Goal: Transaction & Acquisition: Purchase product/service

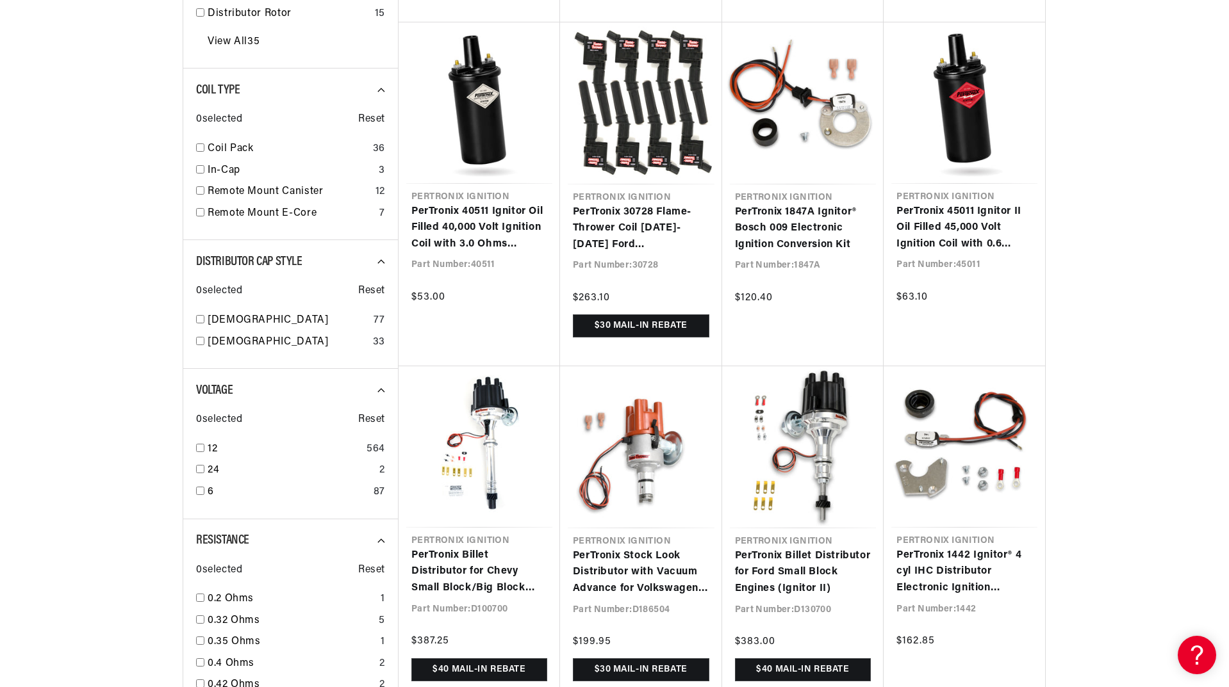
scroll to position [0, 800]
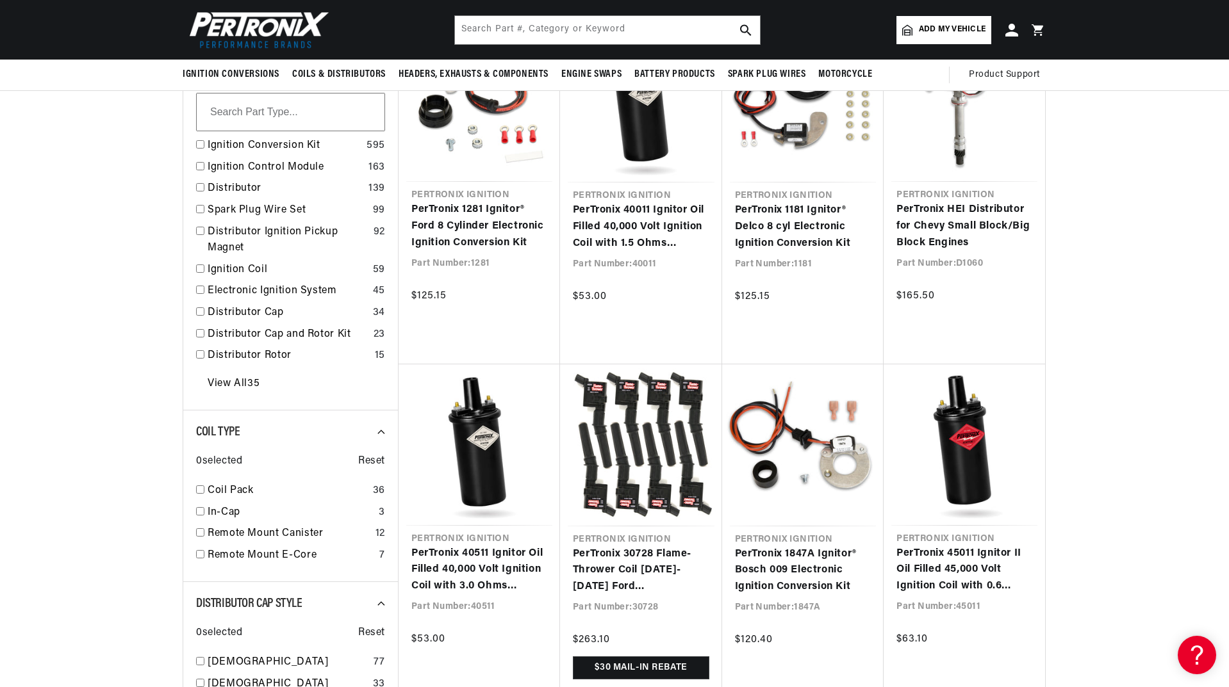
scroll to position [320, 0]
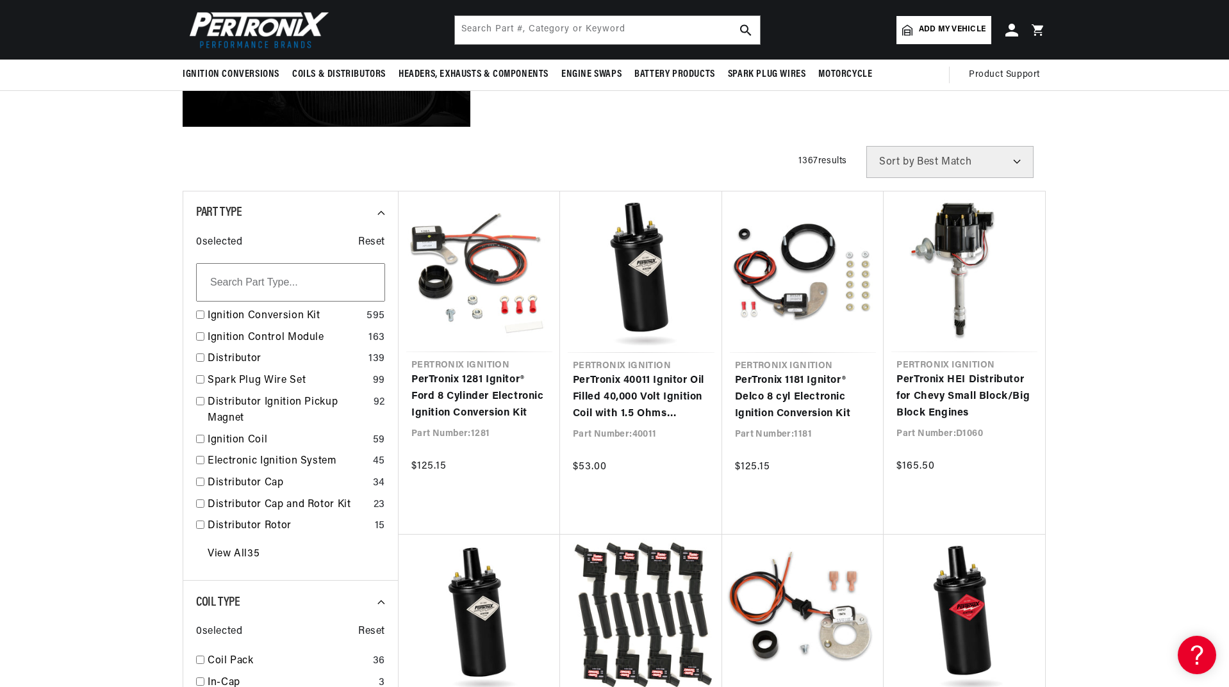
click at [764, 402] on link "PerTronix 1181 Ignitor® Delco 8 cyl Electronic Ignition Conversion Kit" at bounding box center [803, 397] width 136 height 49
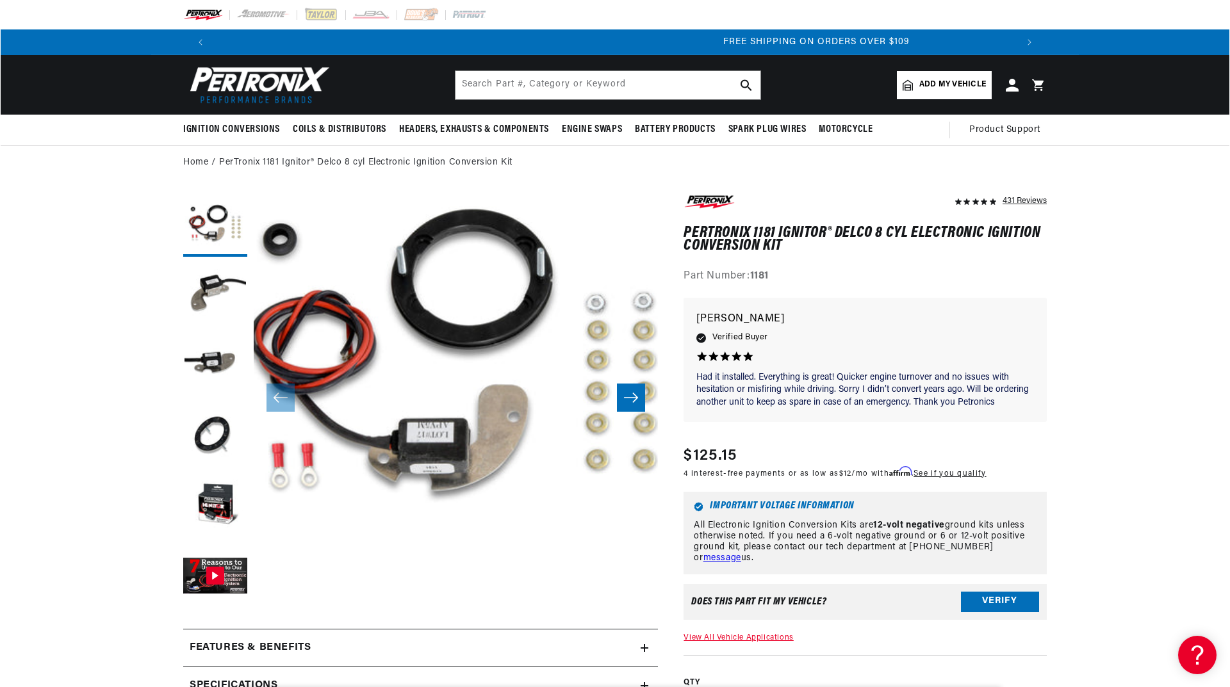
scroll to position [0, 1600]
click at [213, 597] on button "Open media 1 in modal" at bounding box center [213, 597] width 0 height 0
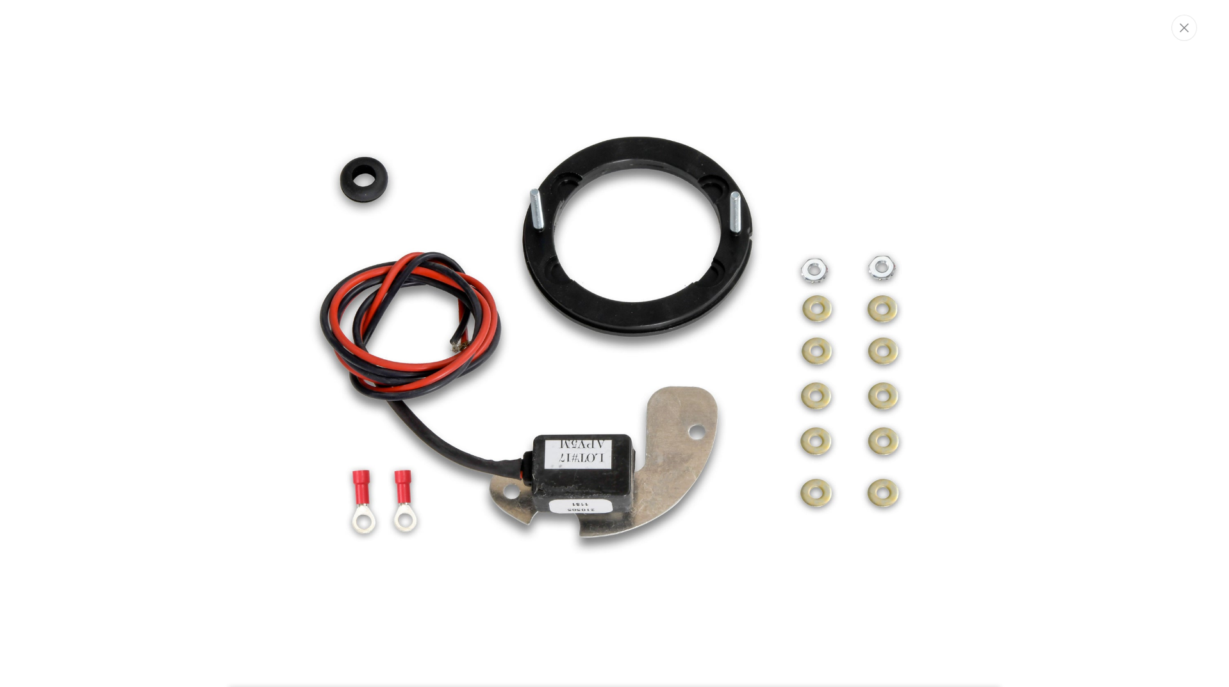
scroll to position [0, 0]
click at [759, 294] on img "Media gallery" at bounding box center [615, 343] width 692 height 692
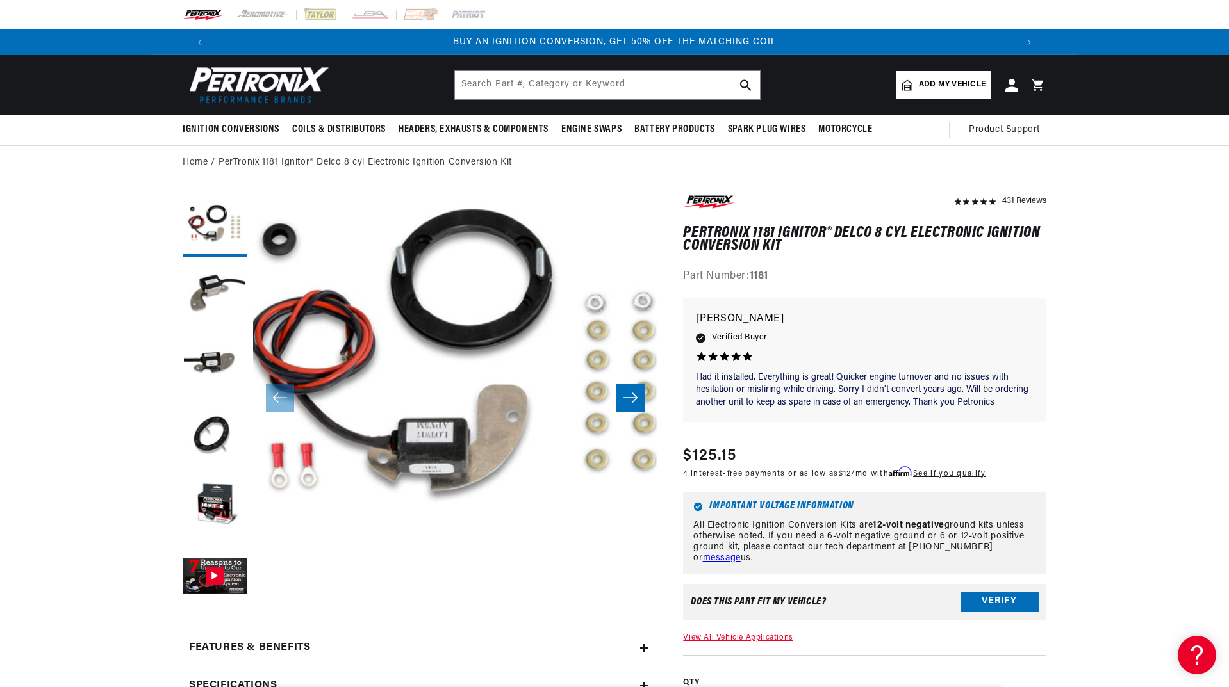
click at [221, 353] on button "Load image 3 in gallery view" at bounding box center [215, 366] width 64 height 64
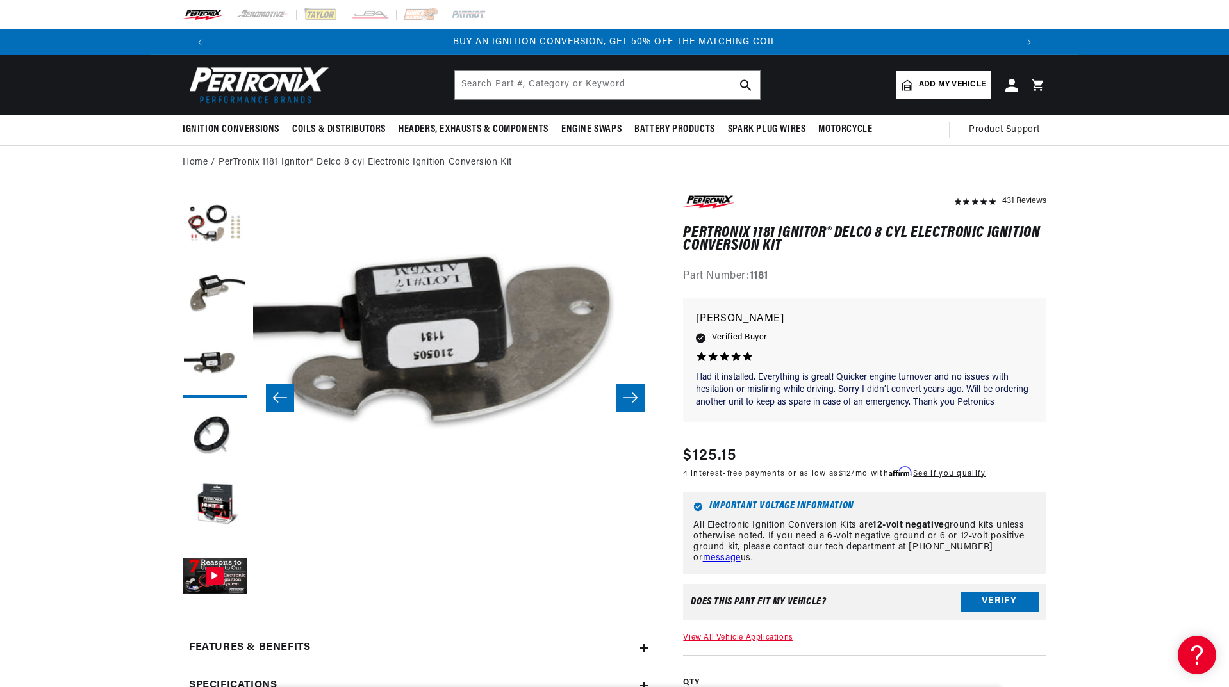
scroll to position [40, 809]
click at [215, 423] on button "Load image 4 in gallery view" at bounding box center [215, 436] width 64 height 64
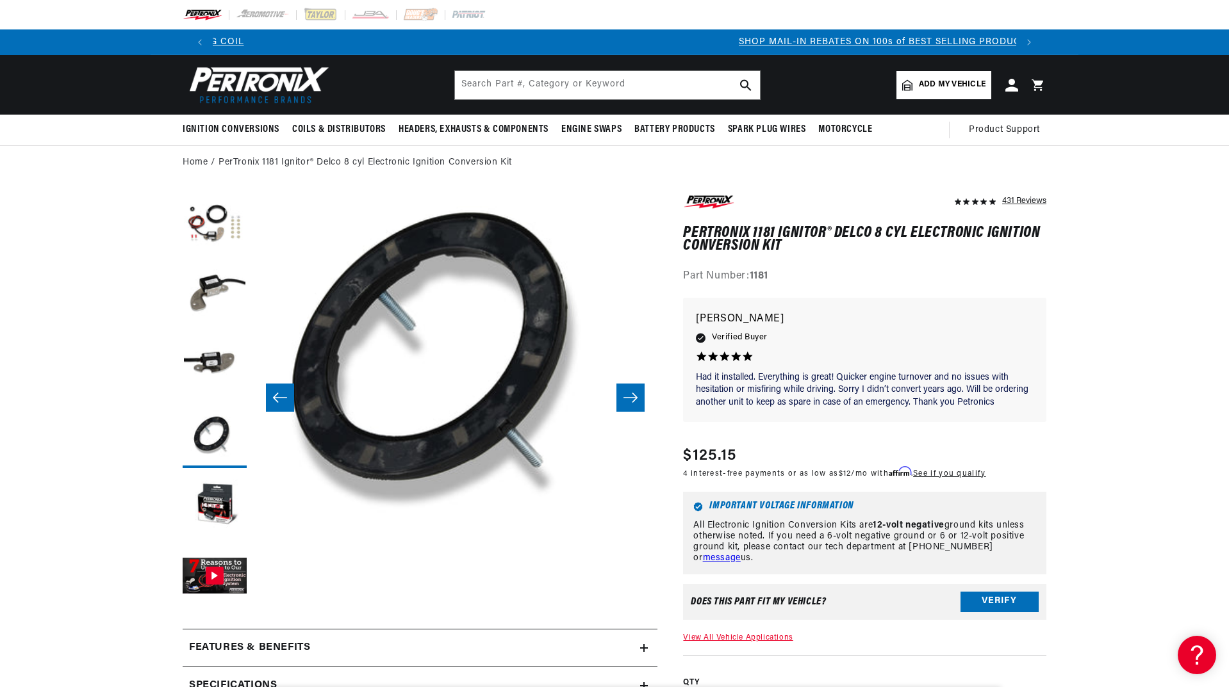
scroll to position [0, 800]
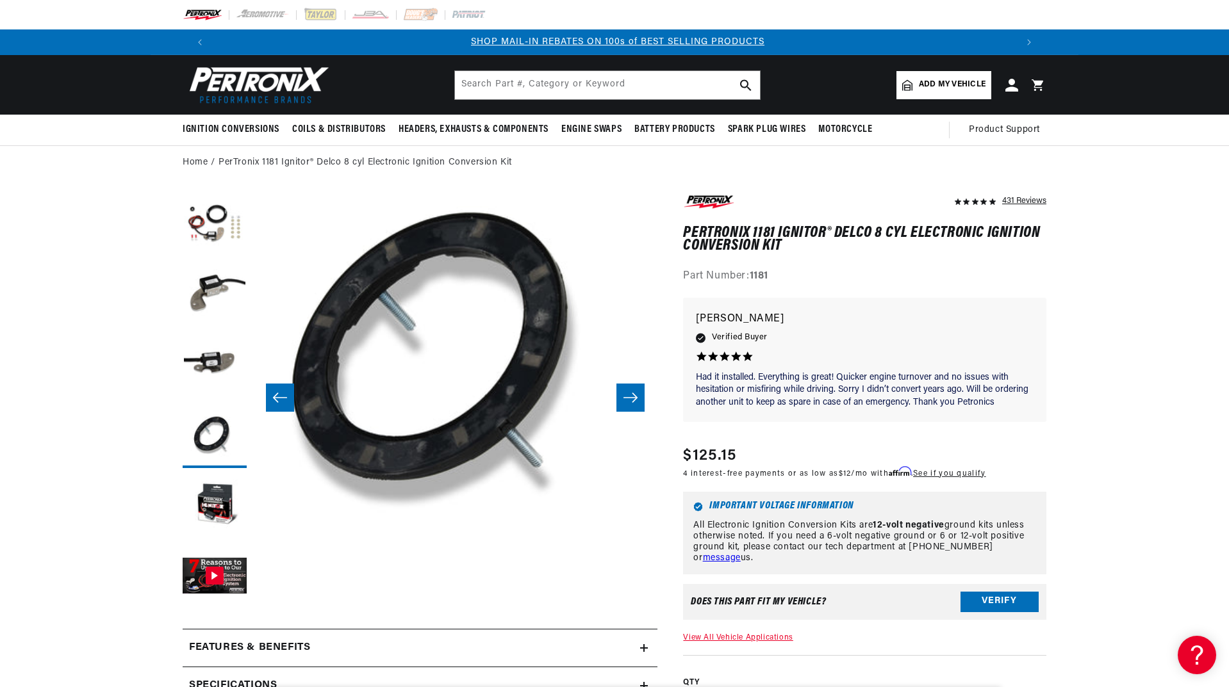
click at [220, 505] on button "Load image 5 in gallery view" at bounding box center [215, 507] width 64 height 64
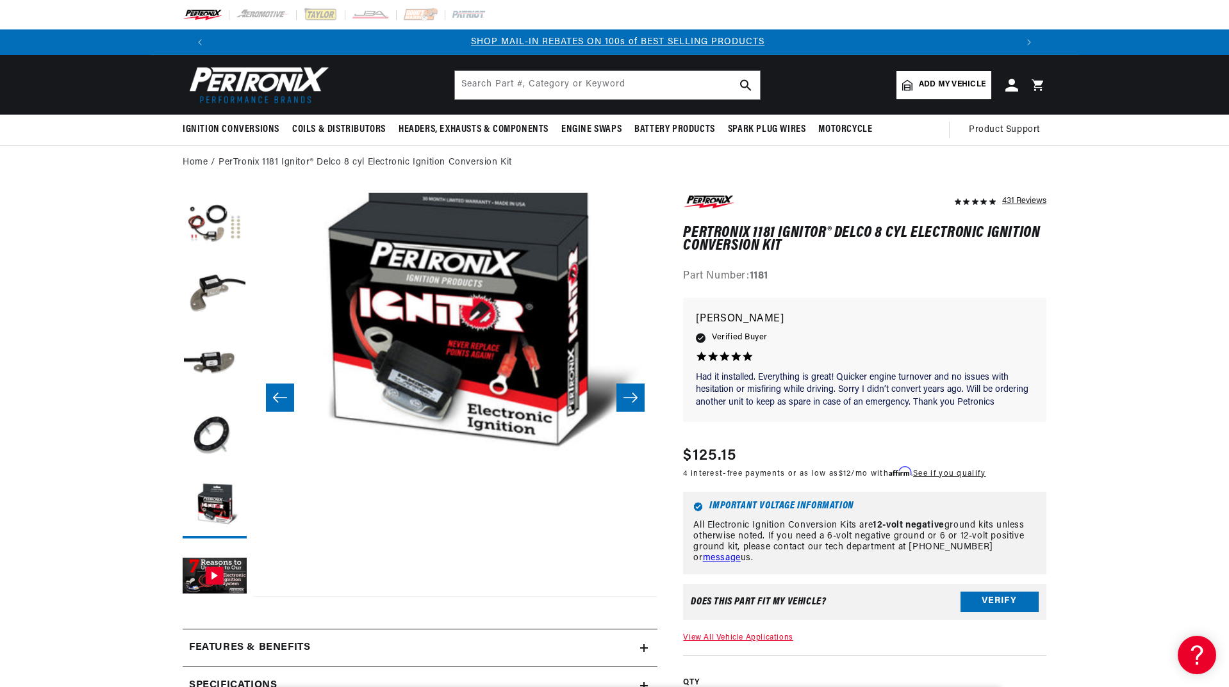
scroll to position [40, 1618]
click at [231, 571] on button "Gallery Viewer" at bounding box center [215, 577] width 64 height 64
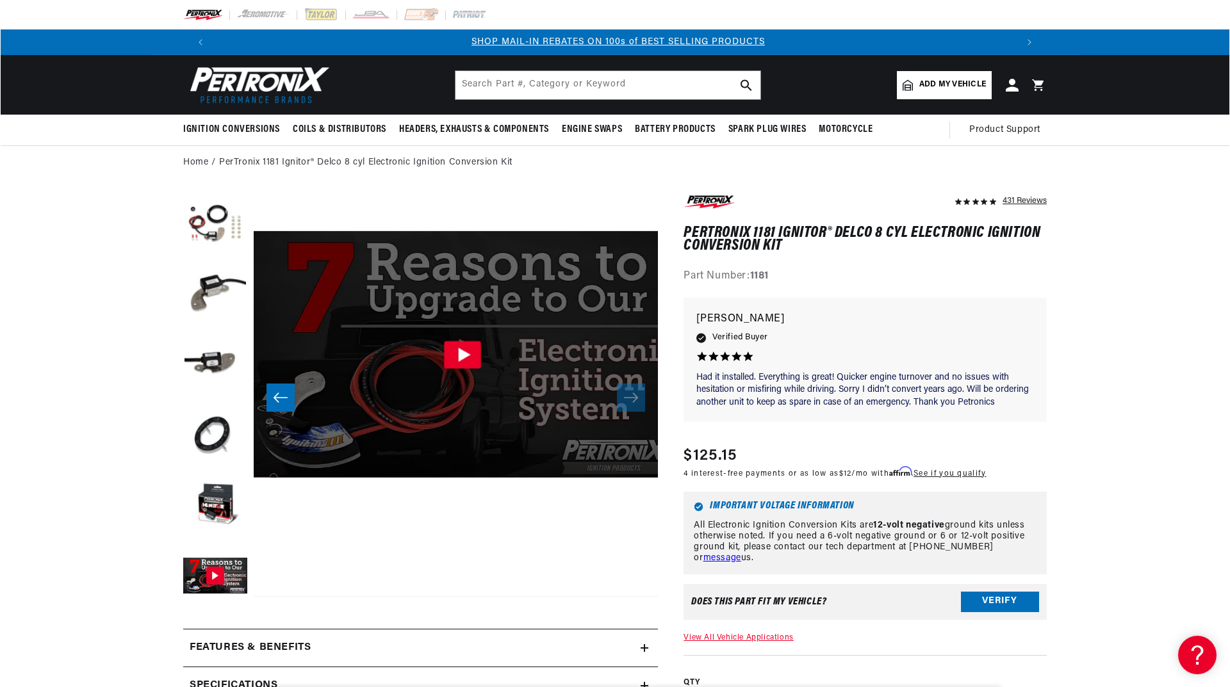
scroll to position [40, 2023]
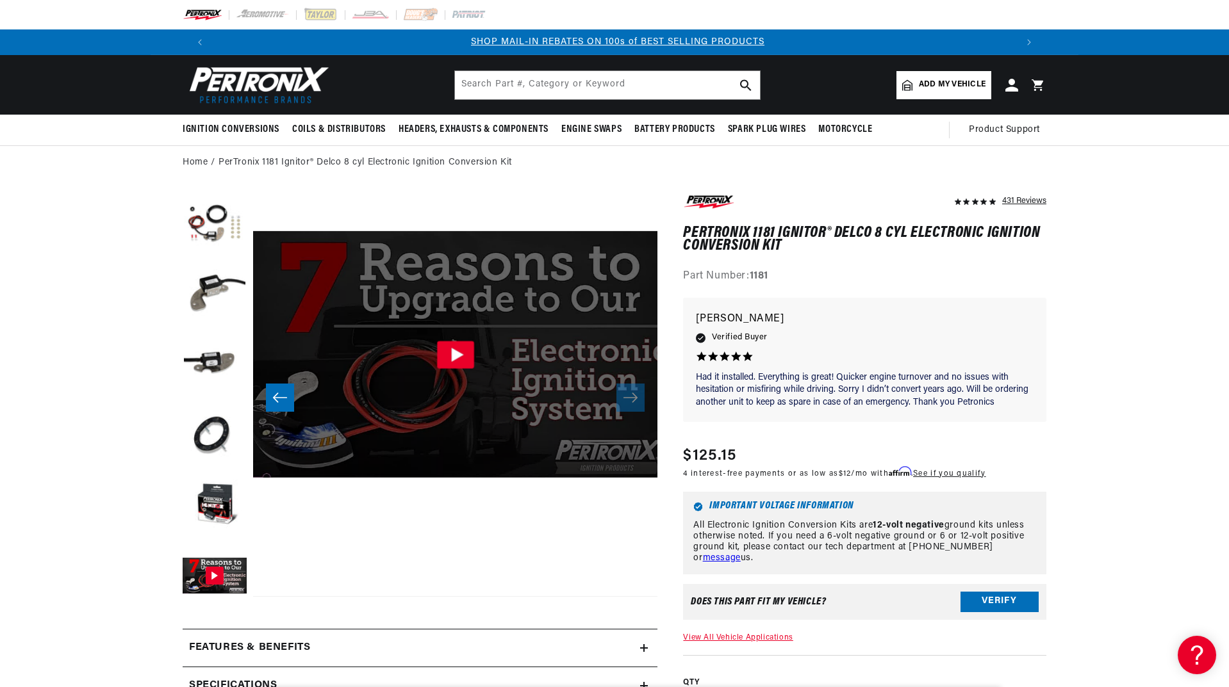
click at [463, 354] on icon "Gallery Viewer" at bounding box center [455, 355] width 37 height 28
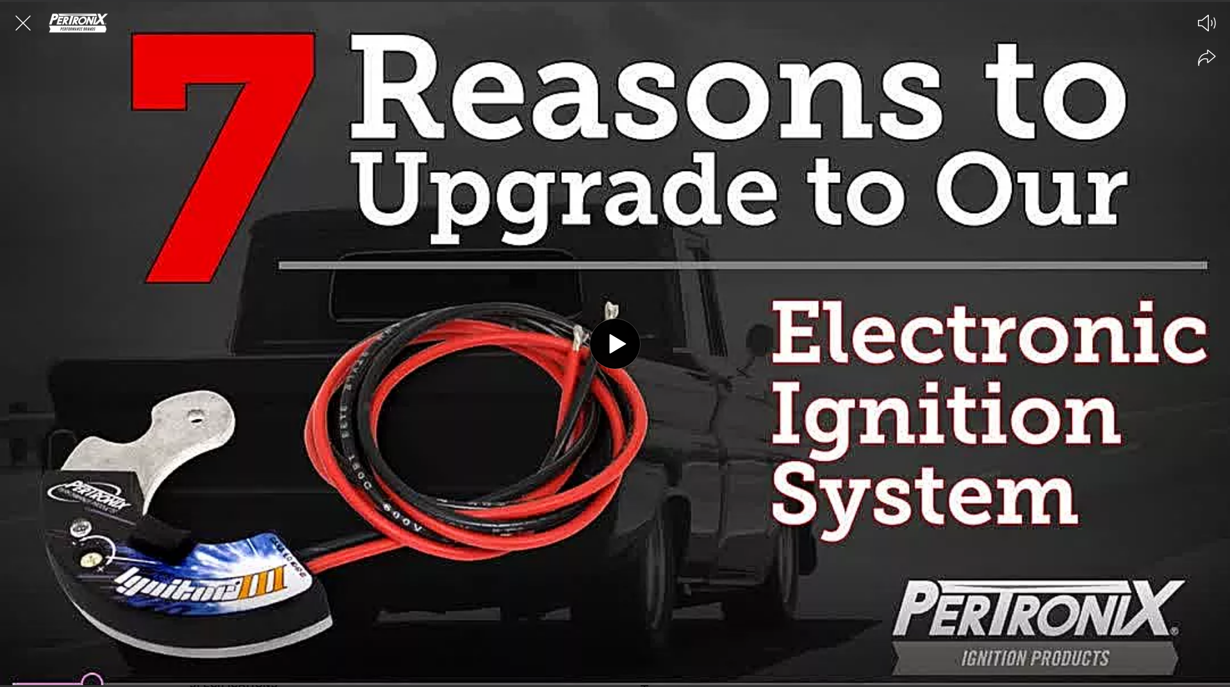
scroll to position [0, 0]
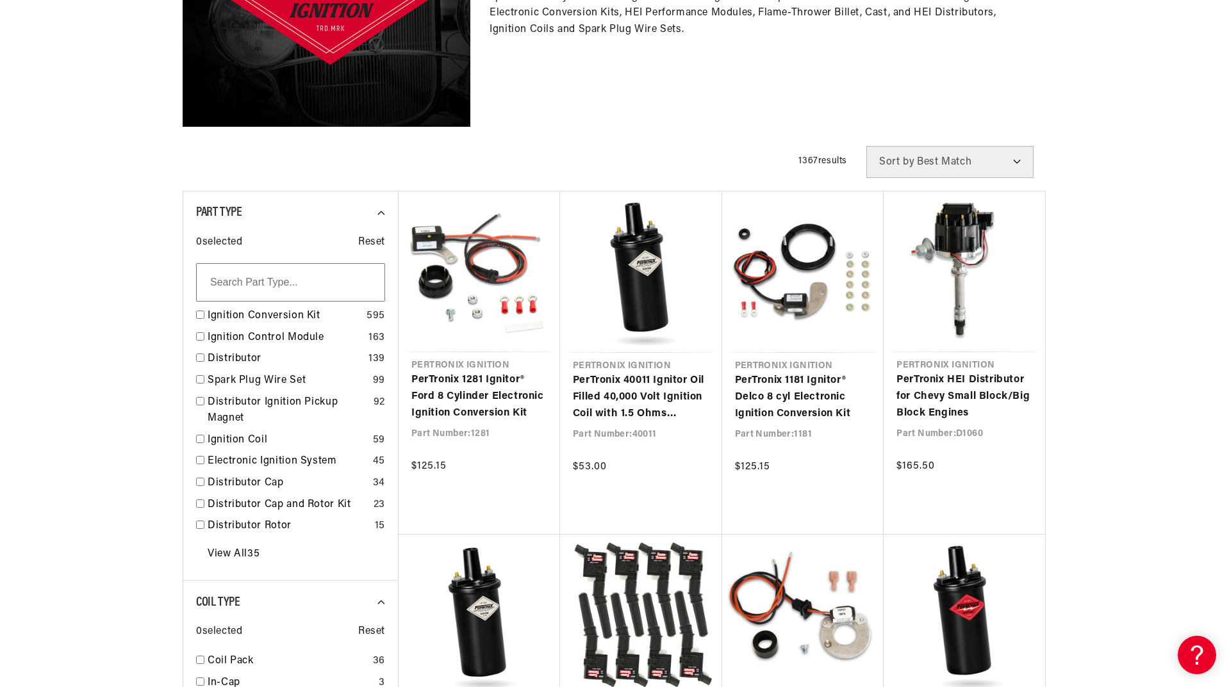
scroll to position [0, 800]
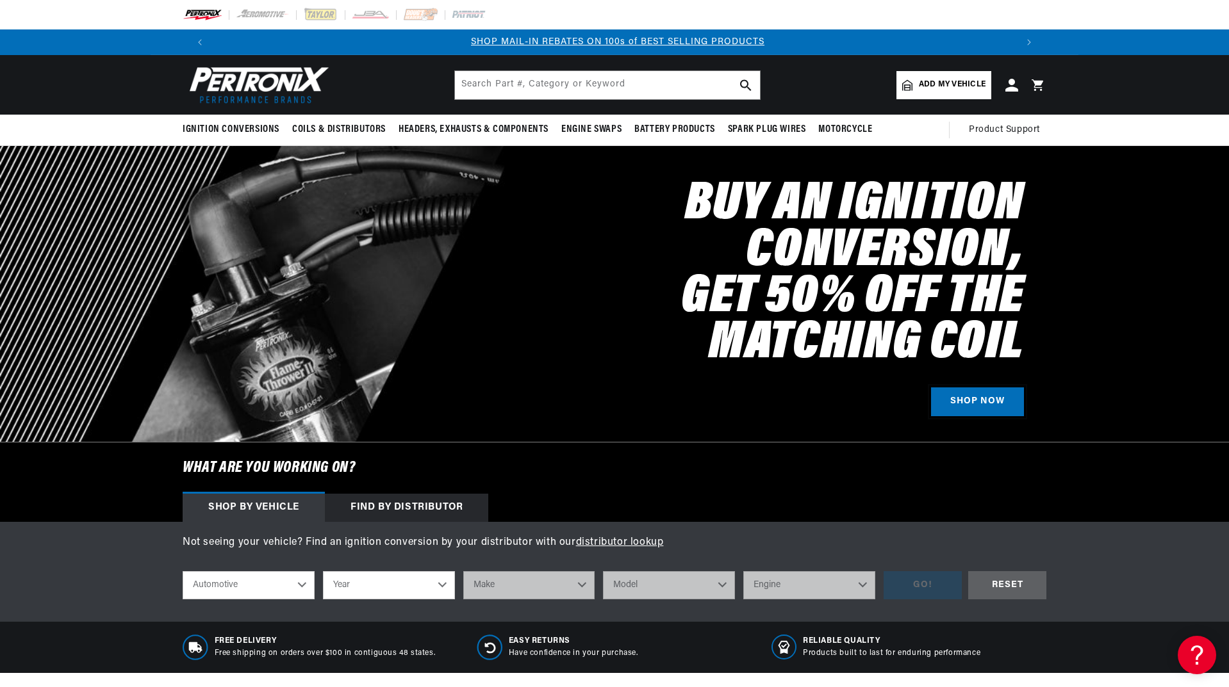
click at [953, 399] on link "SHOP NOW" at bounding box center [977, 402] width 93 height 29
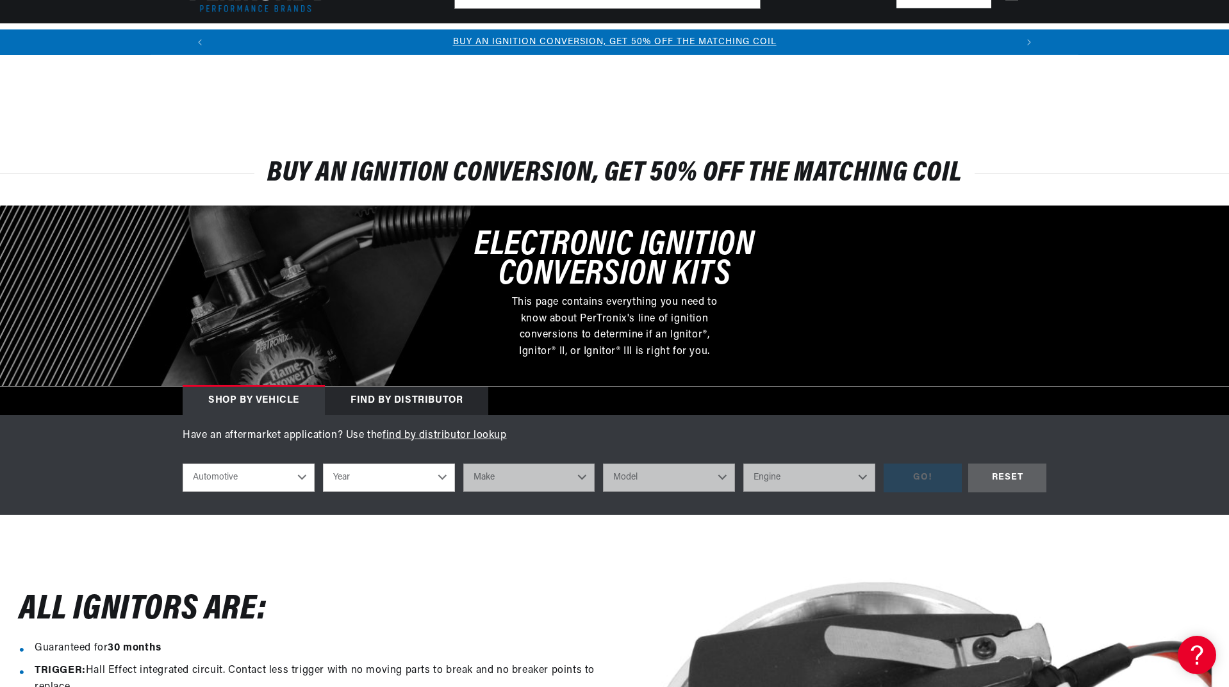
scroll to position [256, 0]
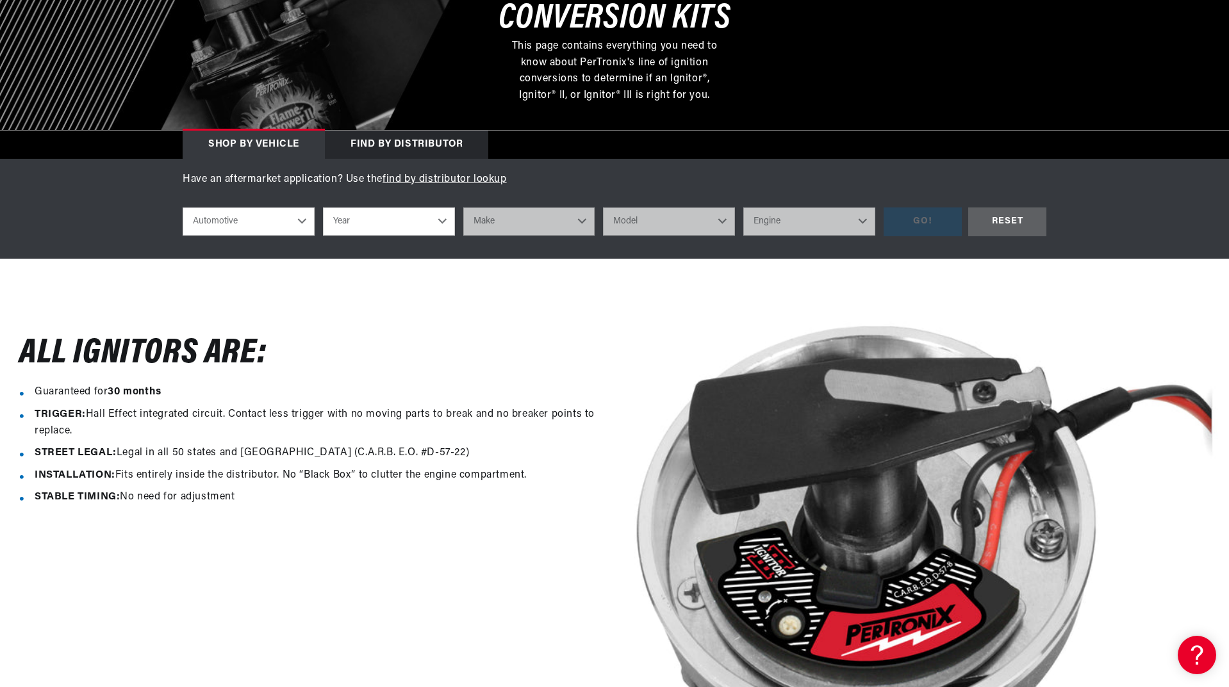
click at [249, 225] on select "Automotive Agricultural Industrial Marine Motorcycle" at bounding box center [249, 222] width 132 height 28
click at [372, 217] on select "Year [DATE] 2021 2020 2019 2018 2017 2016 2015 2014 2013 2012 2011 2010 2009 20…" at bounding box center [389, 222] width 132 height 28
select select "1968"
click at [323, 208] on select "Year [DATE] 2021 2020 2019 2018 2017 2016 2015 2014 2013 2012 2011 2010 2009 20…" at bounding box center [389, 222] width 132 height 28
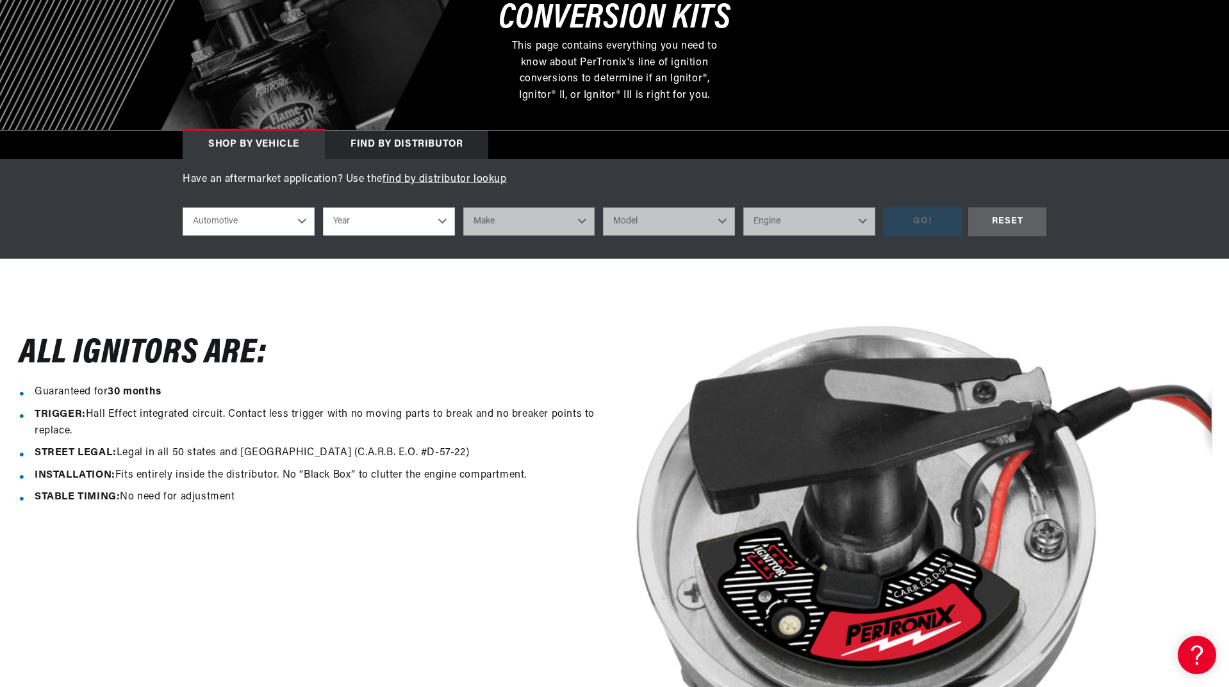
select select "1968"
click at [497, 211] on select "Make Alfa Romeo American Motors Aston Martin Austin Austin Healey Avanti Bentle…" at bounding box center [529, 222] width 132 height 28
select select "Chevrolet"
click at [463, 208] on select "Make Alfa Romeo American Motors Aston Martin Austin Austin Healey Avanti Bentle…" at bounding box center [529, 222] width 132 height 28
select select "Chevrolet"
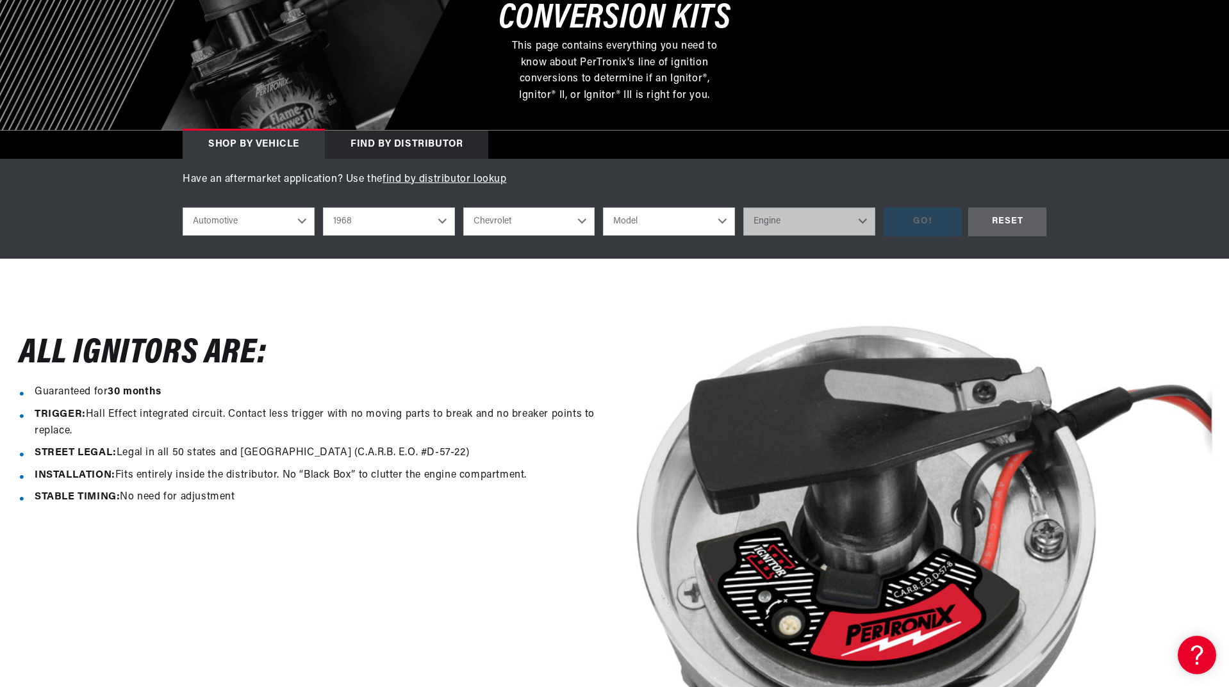
click at [638, 215] on select "Model Bel Air Biscayne C10 Pickup C10 Suburban C20 Pickup C20 Suburban C30 Pick…" at bounding box center [669, 222] width 132 height 28
select select "Chevelle"
click at [603, 208] on select "Model Bel Air Biscayne C10 Pickup C10 Suburban C20 Pickup C20 Suburban C30 Pick…" at bounding box center [669, 222] width 132 height 28
select select "Chevelle"
click at [780, 222] on select "Engine 3.2L 4.6L 6.6L 7.4L 230cid / 3.8L 250cid / 4.1L 305cid / 5.0L 307cid / 5…" at bounding box center [809, 222] width 132 height 28
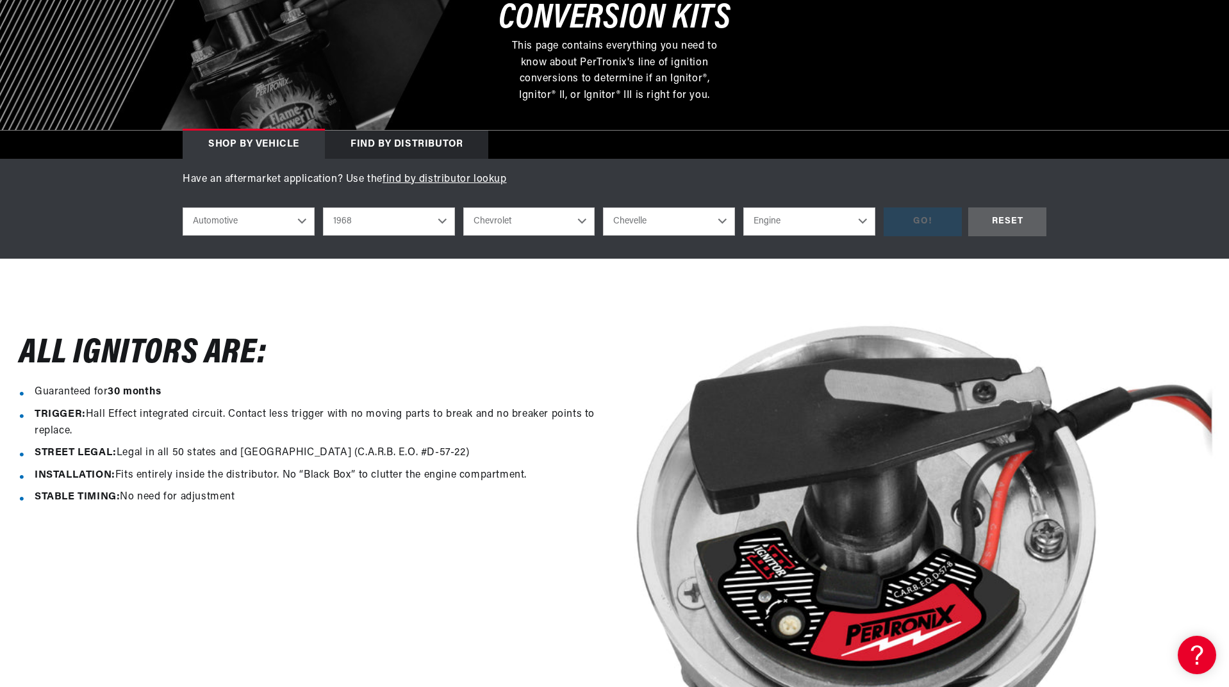
scroll to position [0, 1600]
select select "6.6L"
click at [743, 208] on select "Engine 3.2L 4.6L 6.6L 7.4L 230cid / 3.8L 250cid / 4.1L 305cid / 5.0L 307cid / 5…" at bounding box center [809, 222] width 132 height 28
select select "6.6L"
click at [935, 224] on div "GO!" at bounding box center [922, 222] width 78 height 29
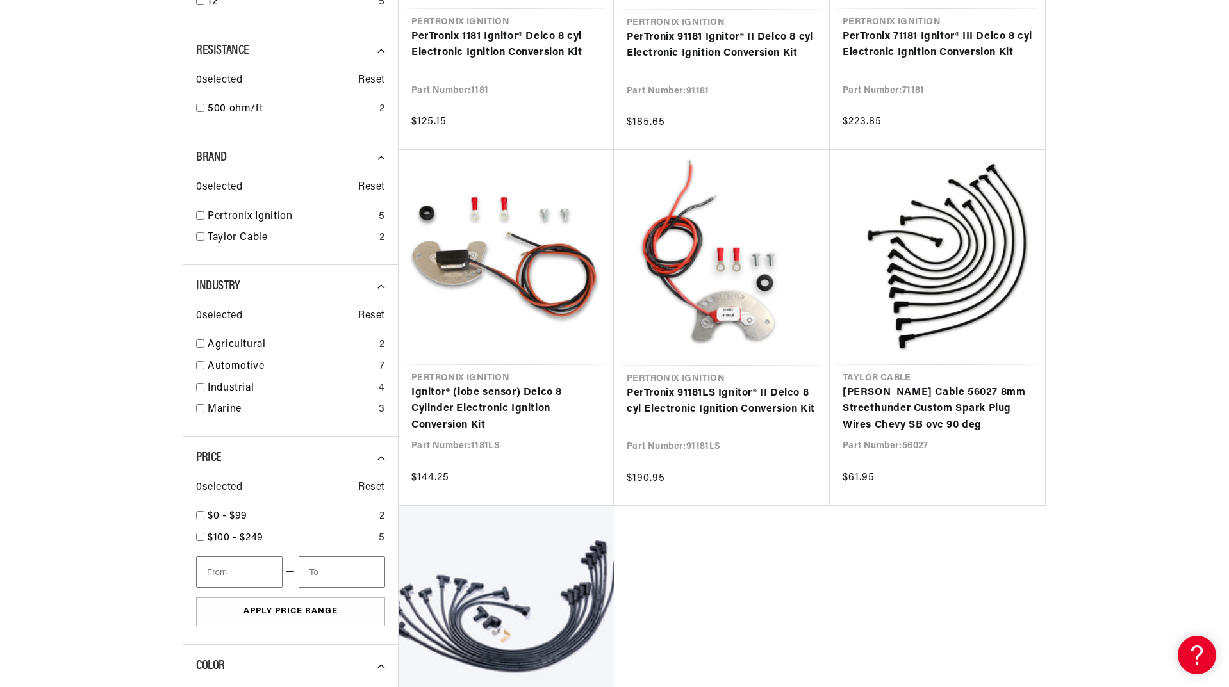
scroll to position [0, 800]
